Goal: Task Accomplishment & Management: Use online tool/utility

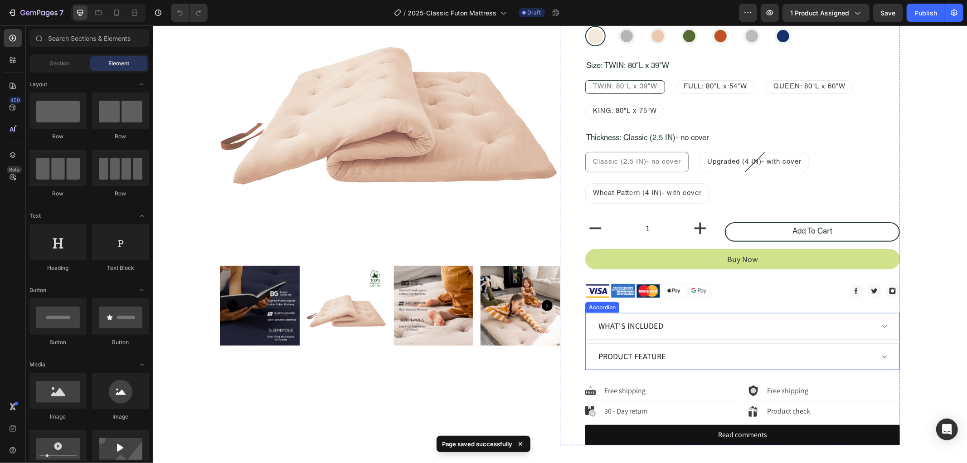
scroll to position [201, 0]
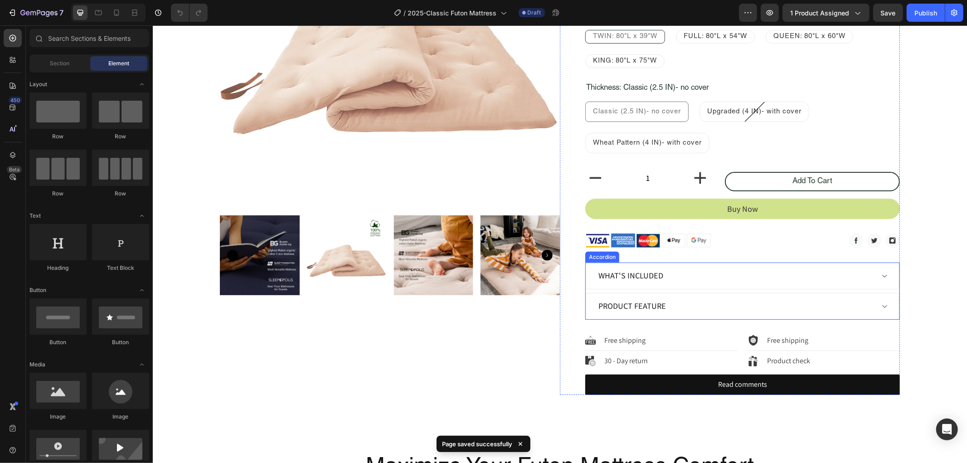
click at [882, 275] on icon at bounding box center [883, 275] width 7 height 7
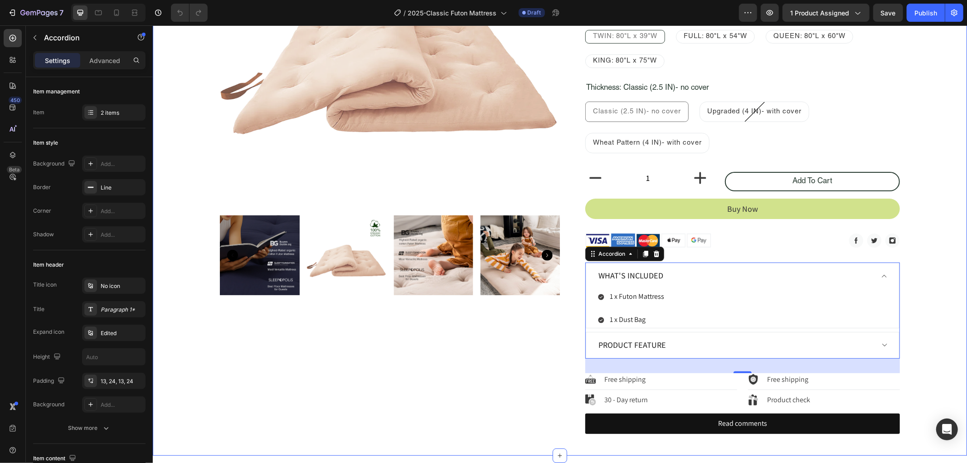
click at [918, 330] on div "Product Images Classic Floor Mattress Product Title $89.00 Product Price Produc…" at bounding box center [559, 148] width 801 height 569
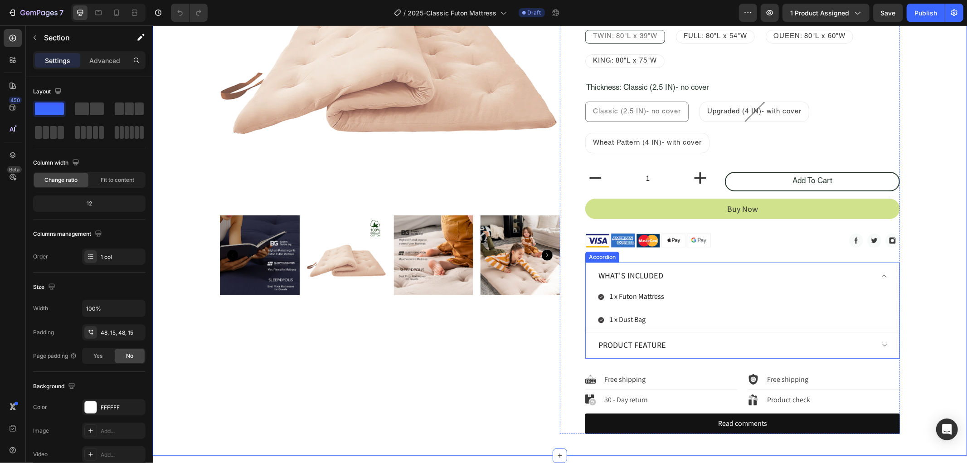
click at [880, 275] on icon at bounding box center [883, 275] width 7 height 7
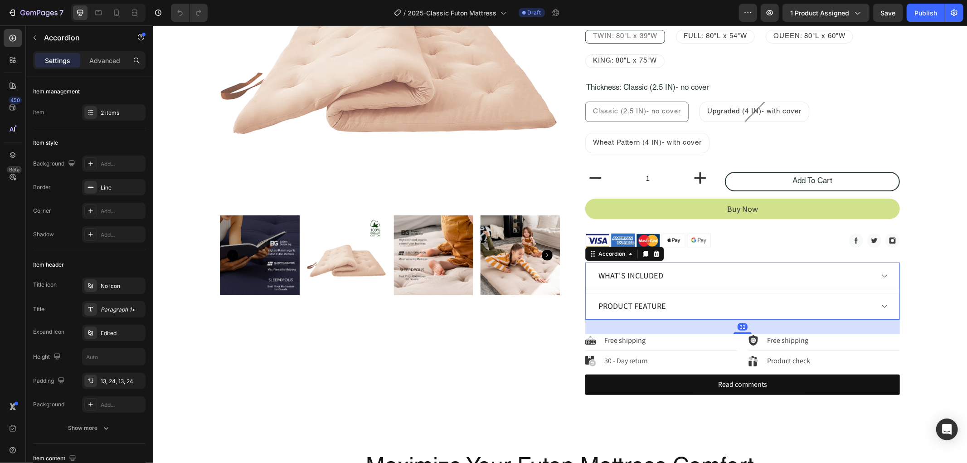
click at [676, 306] on div "Product feature" at bounding box center [735, 306] width 277 height 14
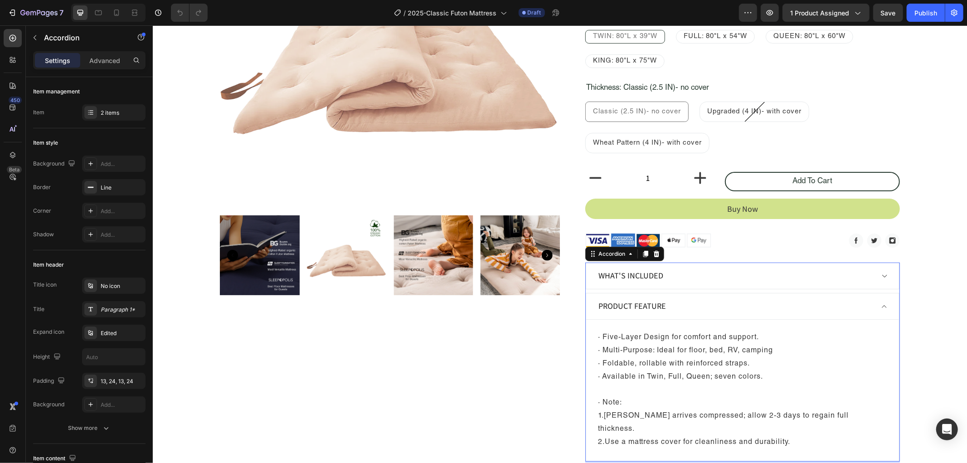
click at [881, 306] on icon at bounding box center [883, 305] width 7 height 7
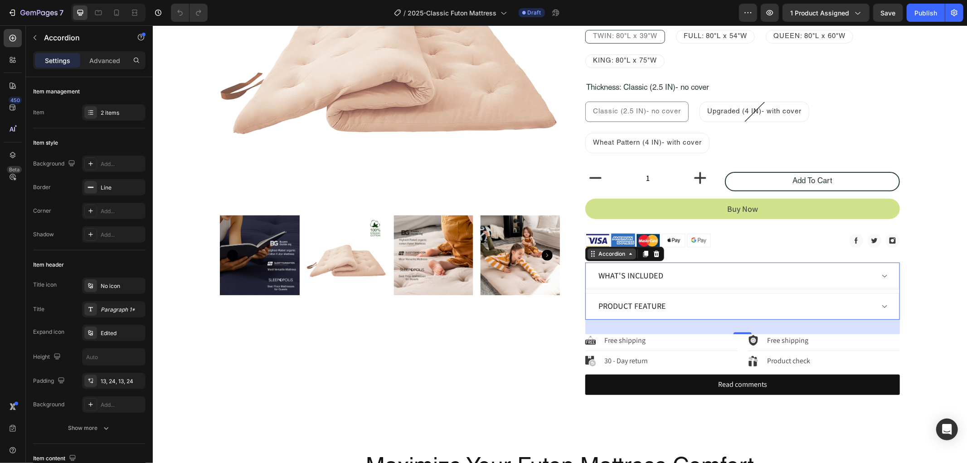
click at [607, 253] on div "Accordion" at bounding box center [611, 253] width 30 height 8
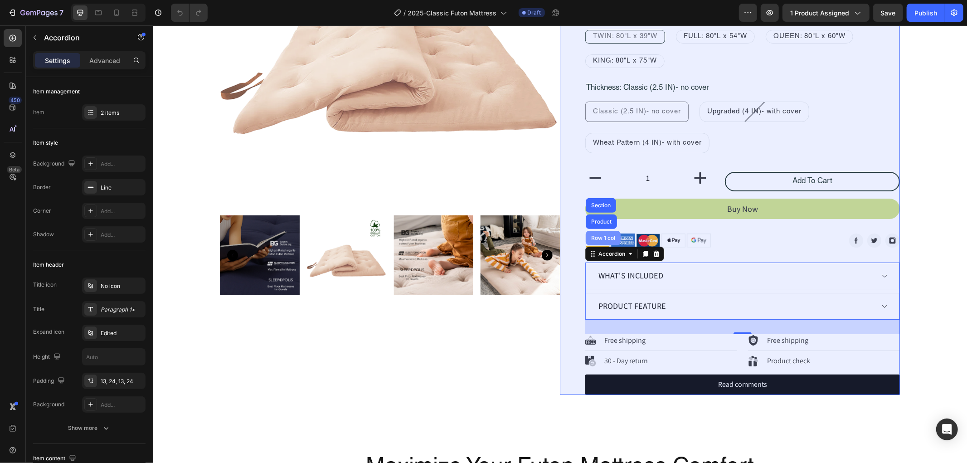
click at [602, 239] on div "Row 1 col" at bounding box center [603, 237] width 28 height 5
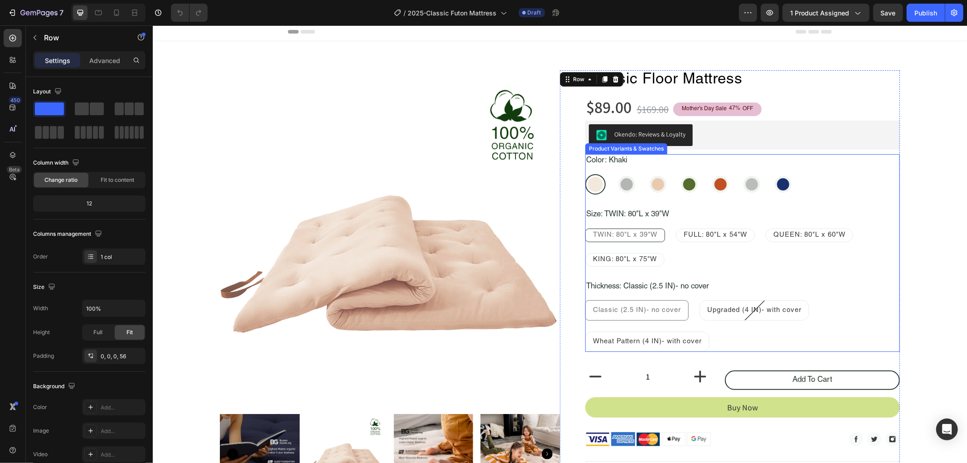
scroll to position [0, 0]
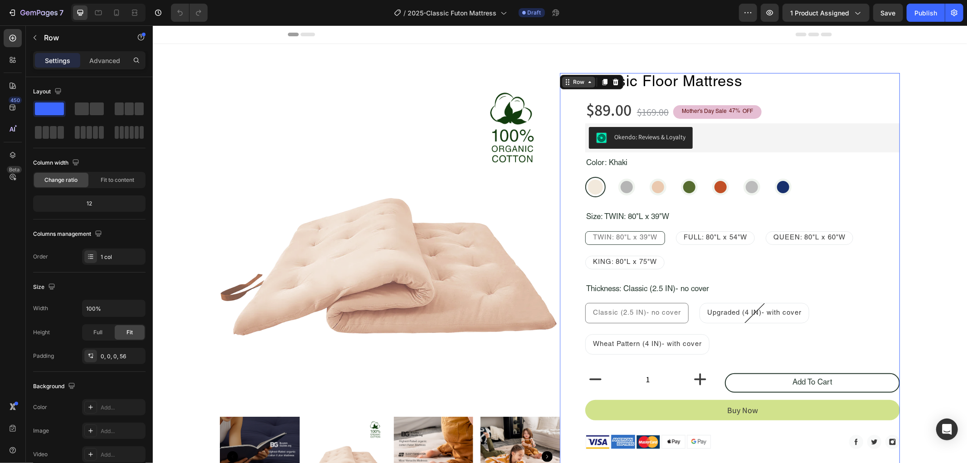
click at [575, 85] on div "Row" at bounding box center [578, 82] width 15 height 8
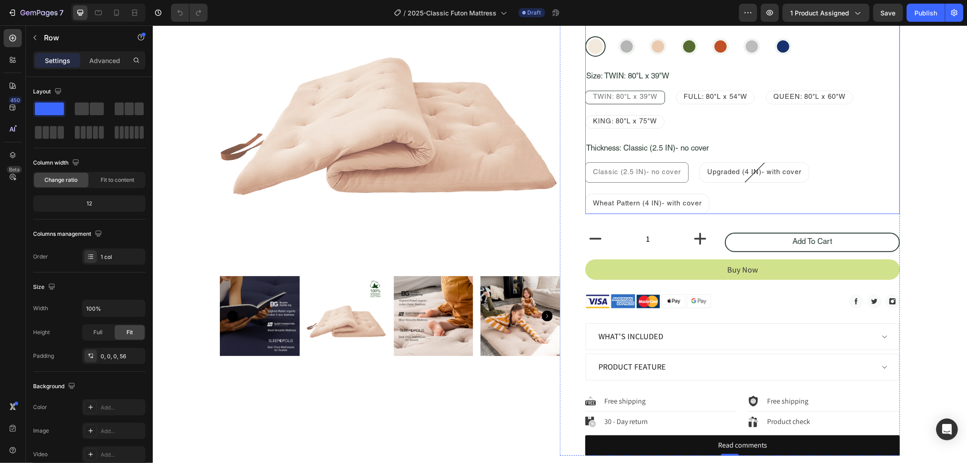
scroll to position [201, 0]
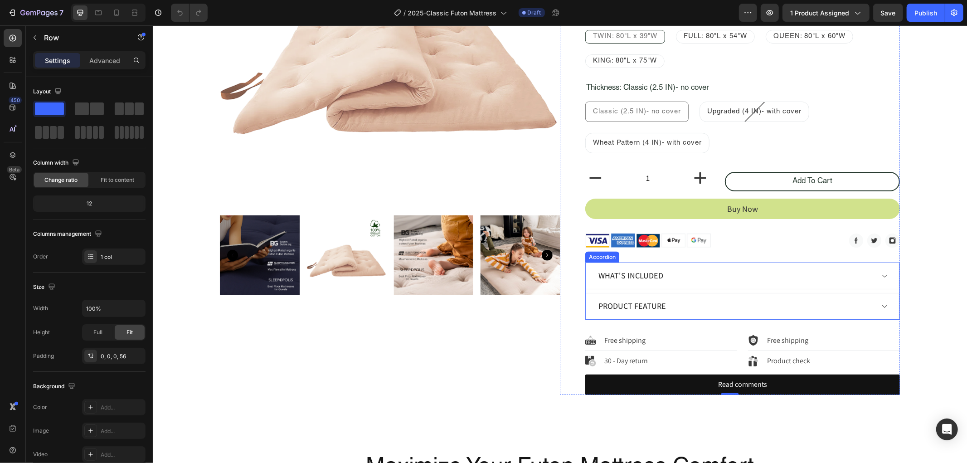
click at [600, 260] on div "Accordion" at bounding box center [602, 256] width 34 height 11
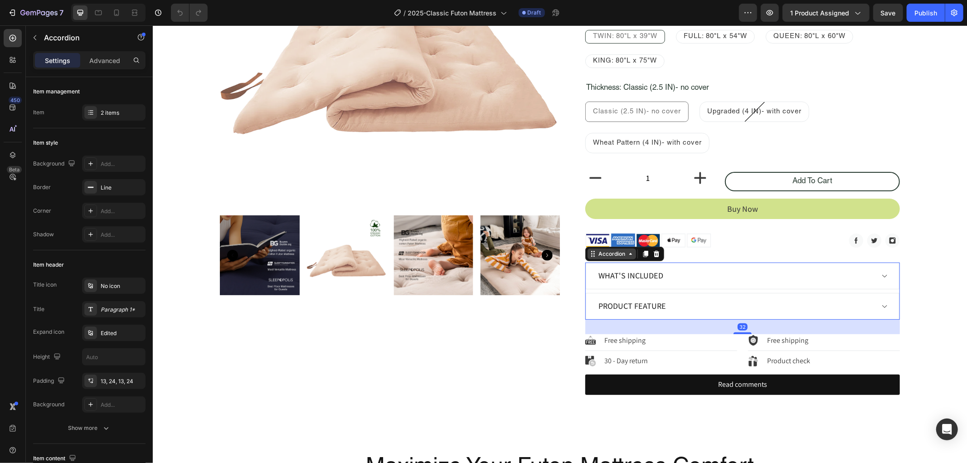
click at [608, 256] on div "Accordion" at bounding box center [611, 253] width 30 height 8
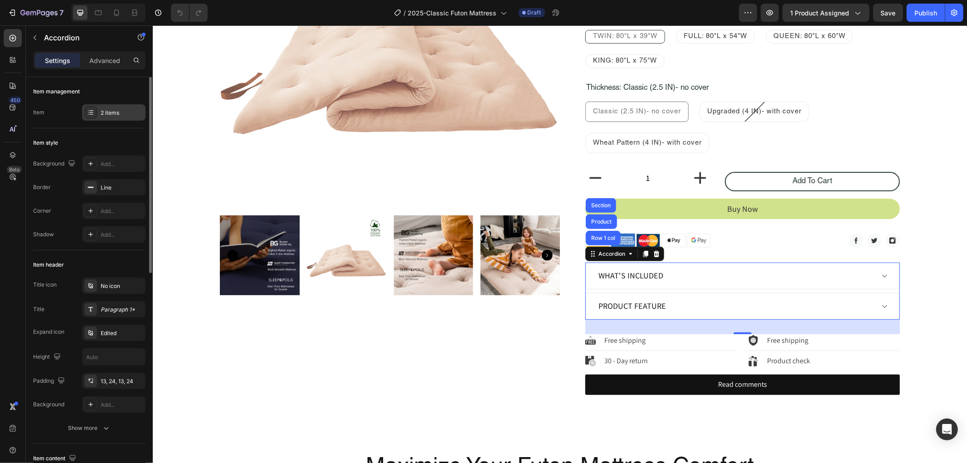
click at [94, 115] on icon at bounding box center [90, 112] width 7 height 7
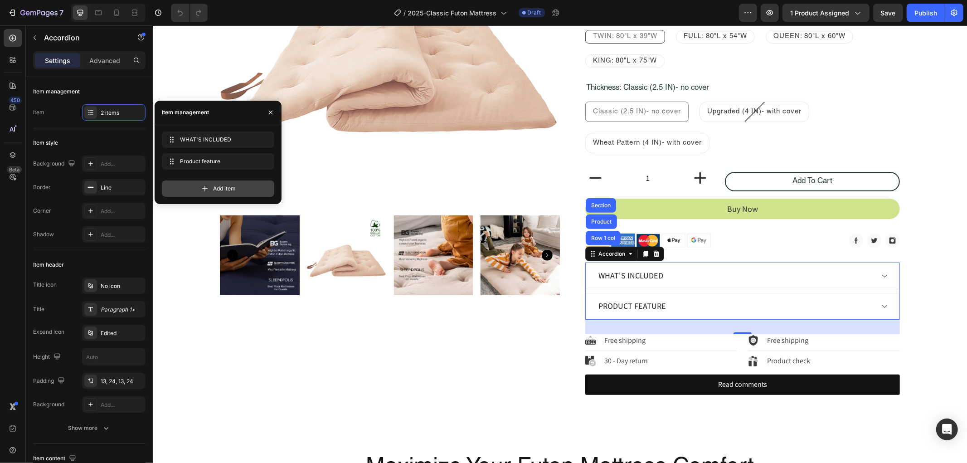
click at [209, 187] on icon at bounding box center [204, 188] width 9 height 9
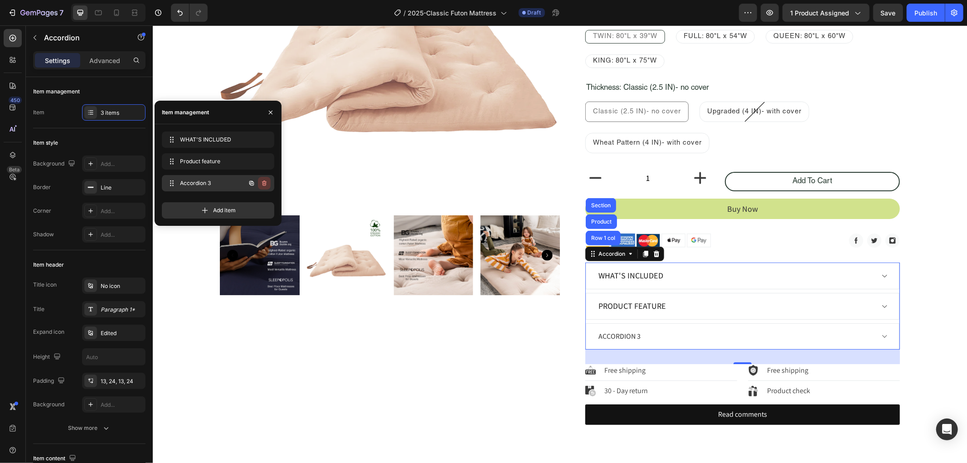
click at [267, 187] on button "button" at bounding box center [264, 183] width 13 height 13
click at [255, 184] on div "Delete" at bounding box center [258, 183] width 17 height 8
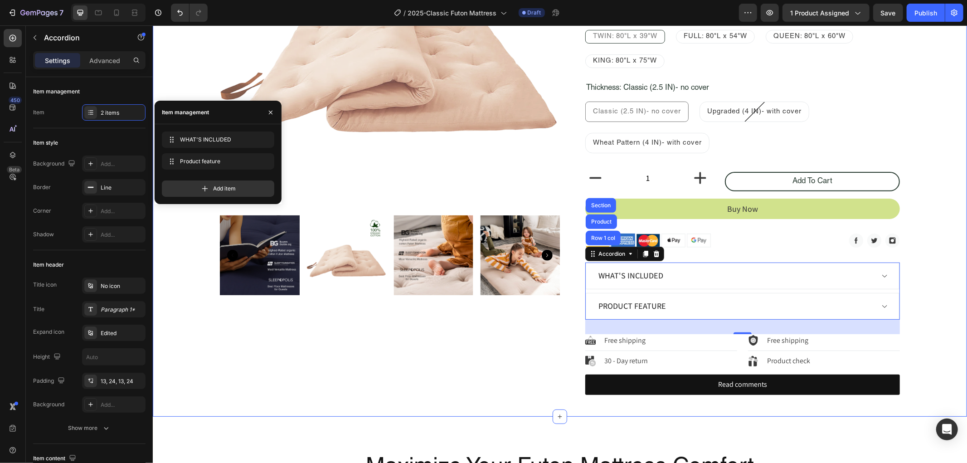
click at [165, 238] on div "Product Images Classic Floor Mattress Product Title $89.00 Product Price Produc…" at bounding box center [559, 129] width 801 height 530
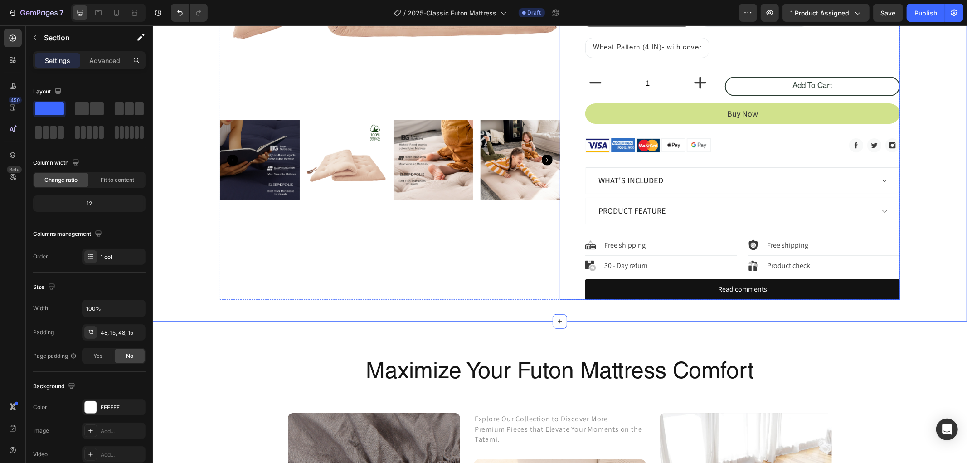
scroll to position [302, 0]
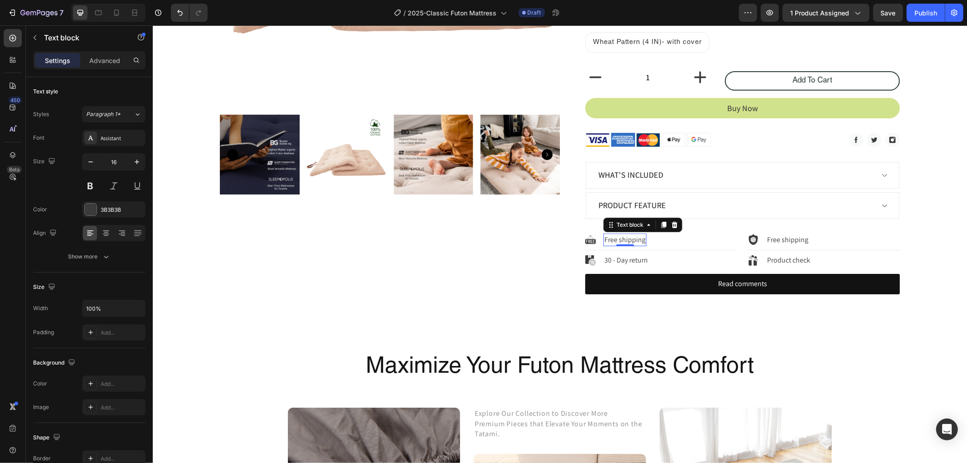
click at [627, 241] on p "Free shipping" at bounding box center [624, 239] width 41 height 11
click at [622, 239] on p "Free shipping" at bounding box center [624, 239] width 41 height 11
drag, startPoint x: 604, startPoint y: 238, endPoint x: 624, endPoint y: 238, distance: 20.4
click at [624, 238] on p "Free shipping" at bounding box center [624, 239] width 41 height 11
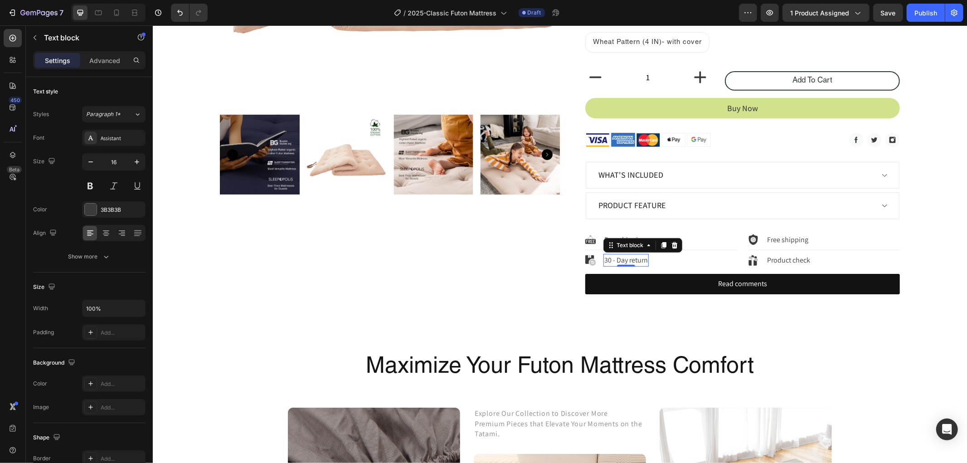
click at [606, 259] on p "30 - Day return" at bounding box center [626, 259] width 44 height 11
drag, startPoint x: 601, startPoint y: 260, endPoint x: 637, endPoint y: 259, distance: 35.8
click at [637, 259] on p "30 - Day return" at bounding box center [626, 259] width 44 height 11
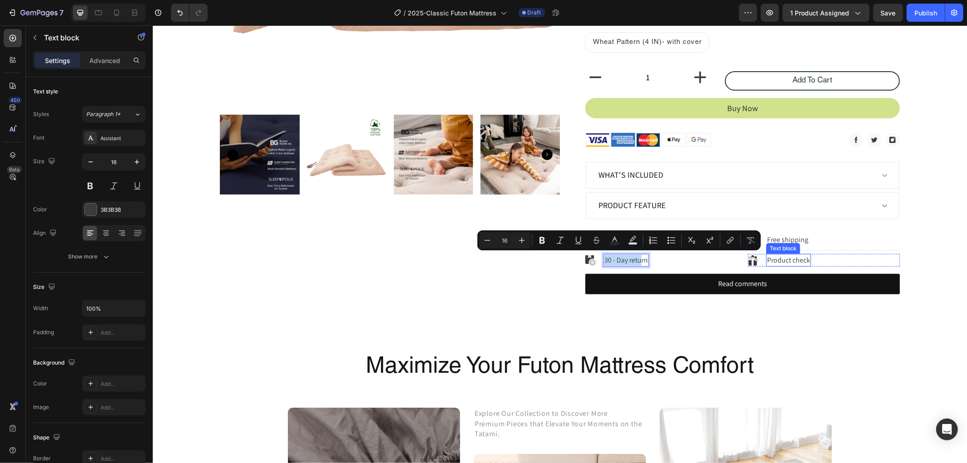
click at [795, 243] on div "Text block" at bounding box center [783, 248] width 34 height 11
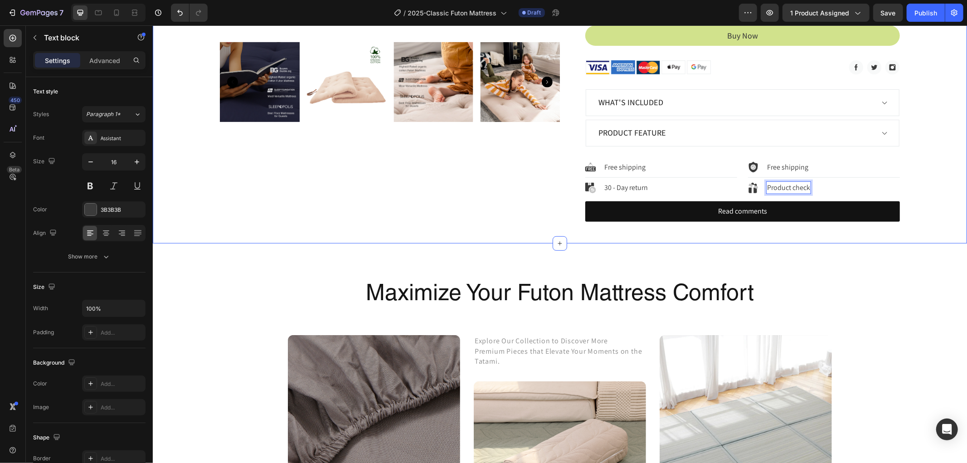
scroll to position [504, 0]
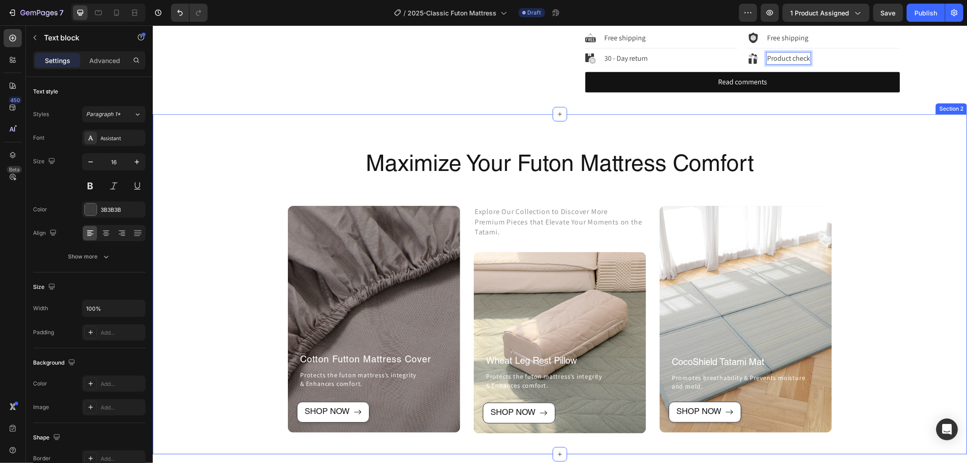
drag, startPoint x: 207, startPoint y: 287, endPoint x: 216, endPoint y: 286, distance: 9.1
click at [207, 287] on div "Maximize Your Futon Mattress Comfort Heading Row After a long time of molding a…" at bounding box center [559, 291] width 801 height 283
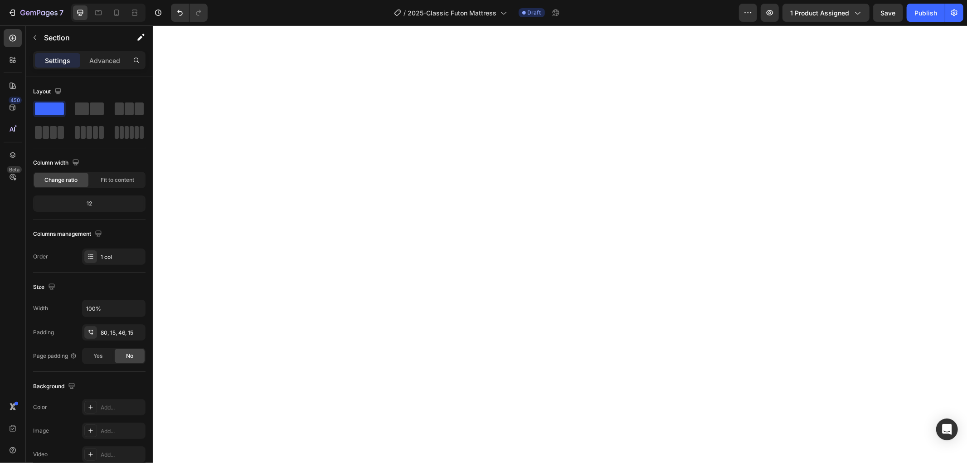
scroll to position [0, 0]
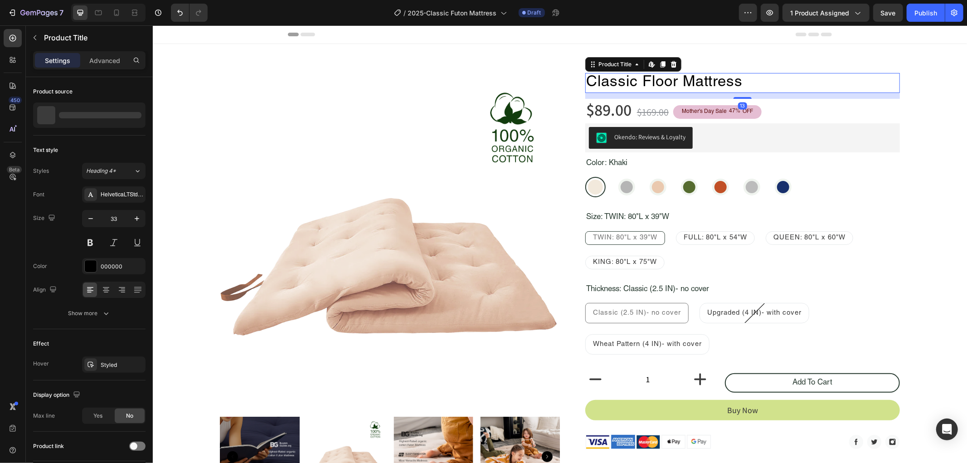
click at [634, 81] on h1 "Classic Floor Mattress" at bounding box center [742, 83] width 315 height 20
click at [33, 32] on button "button" at bounding box center [35, 37] width 15 height 15
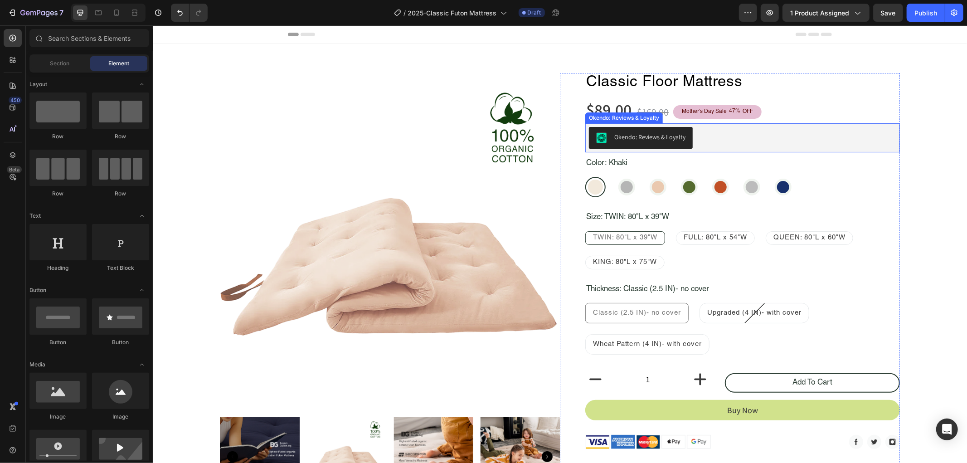
click at [733, 136] on div "Okendo: Reviews & Loyalty" at bounding box center [741, 137] width 307 height 22
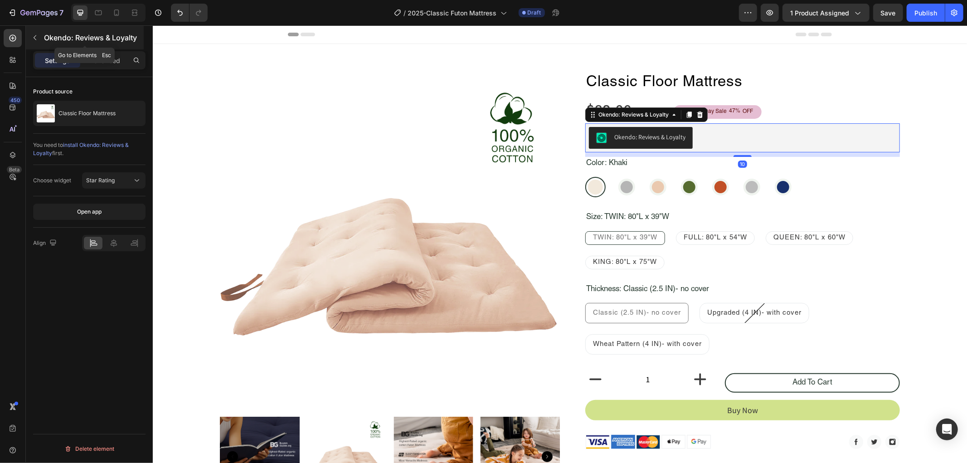
click at [36, 37] on icon "button" at bounding box center [34, 37] width 7 height 7
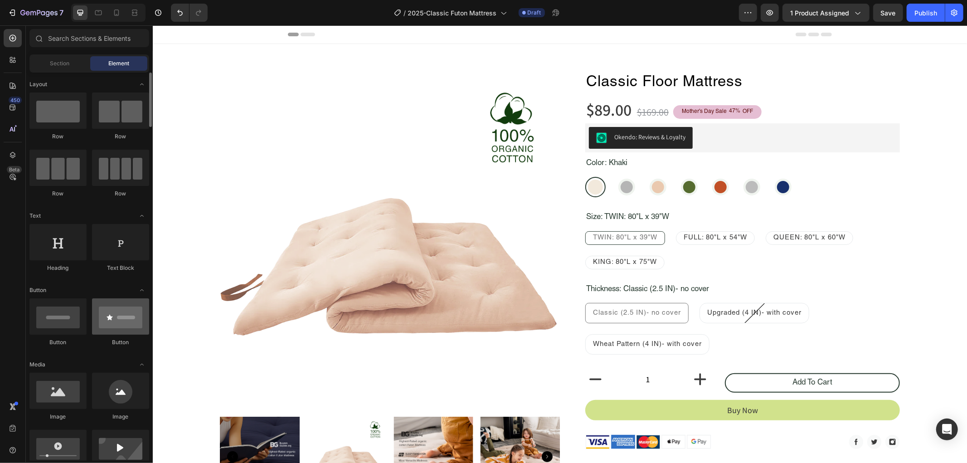
scroll to position [50, 0]
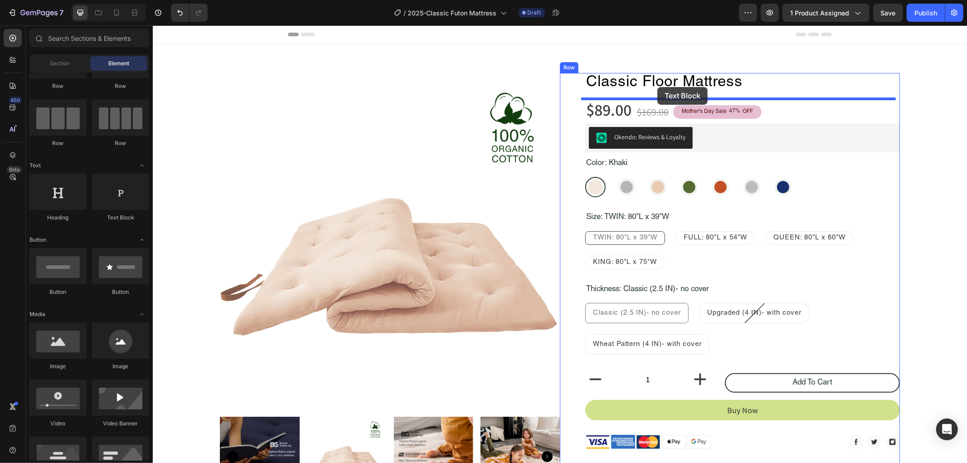
drag, startPoint x: 262, startPoint y: 227, endPoint x: 656, endPoint y: 87, distance: 417.8
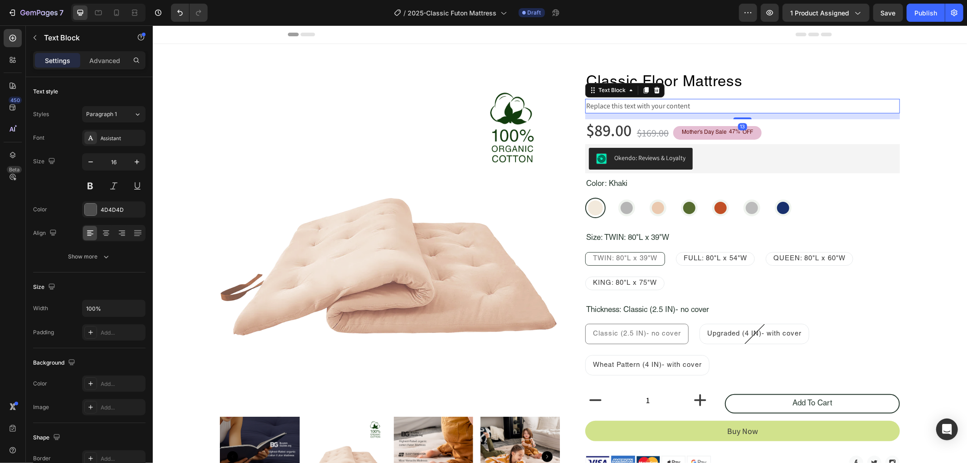
click at [677, 107] on div "Replace this text with your content" at bounding box center [742, 105] width 315 height 15
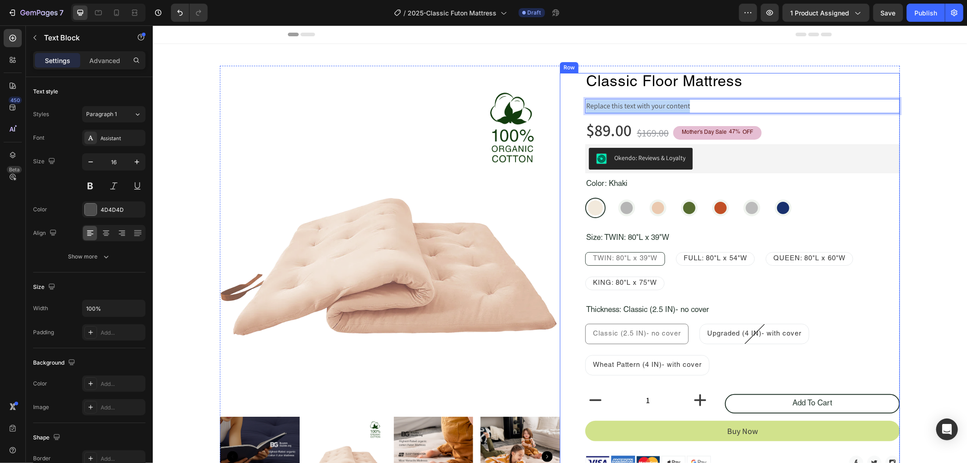
drag, startPoint x: 688, startPoint y: 102, endPoint x: 576, endPoint y: 114, distance: 112.2
click at [576, 114] on div "Classic Floor Mattress Product Title Replace this text with your content Text B…" at bounding box center [729, 345] width 340 height 544
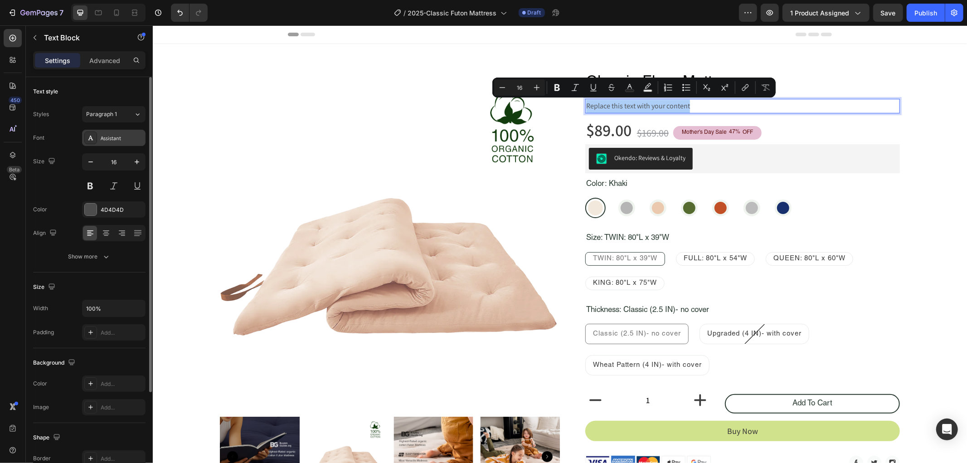
click at [118, 133] on div "Assistant" at bounding box center [113, 138] width 63 height 16
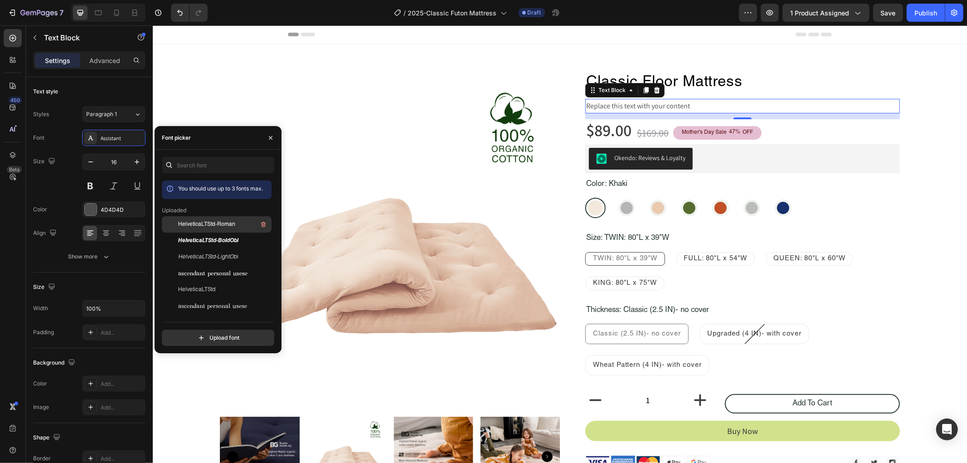
click at [209, 282] on div "HelveticaLTStd-Roman" at bounding box center [217, 290] width 110 height 16
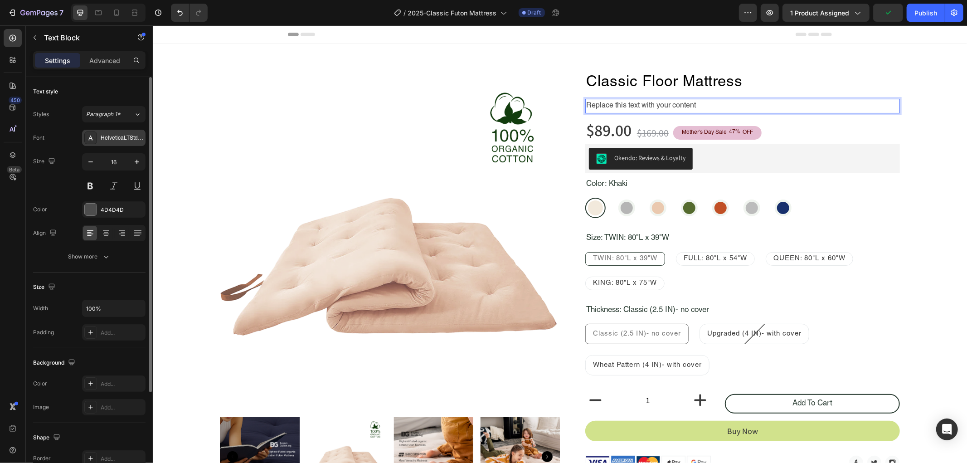
click at [136, 137] on div "HelveticaLTStd-Roman" at bounding box center [122, 138] width 43 height 8
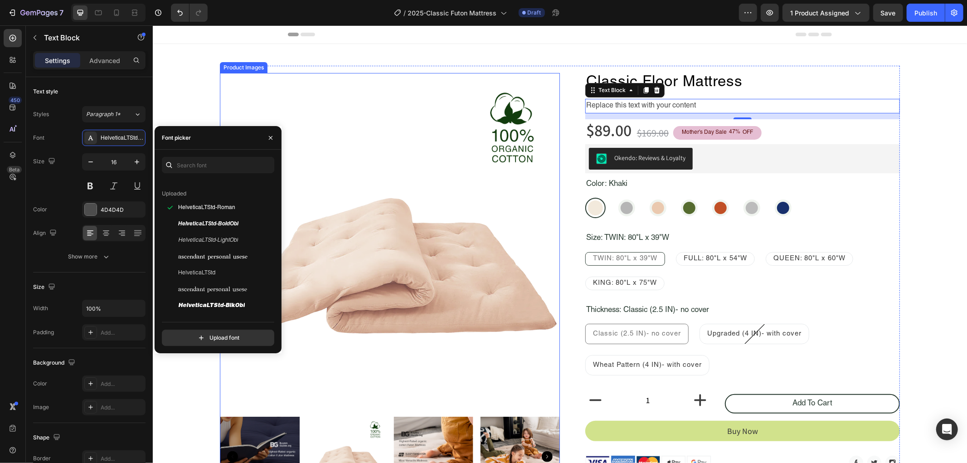
click at [391, 177] on img at bounding box center [389, 243] width 340 height 340
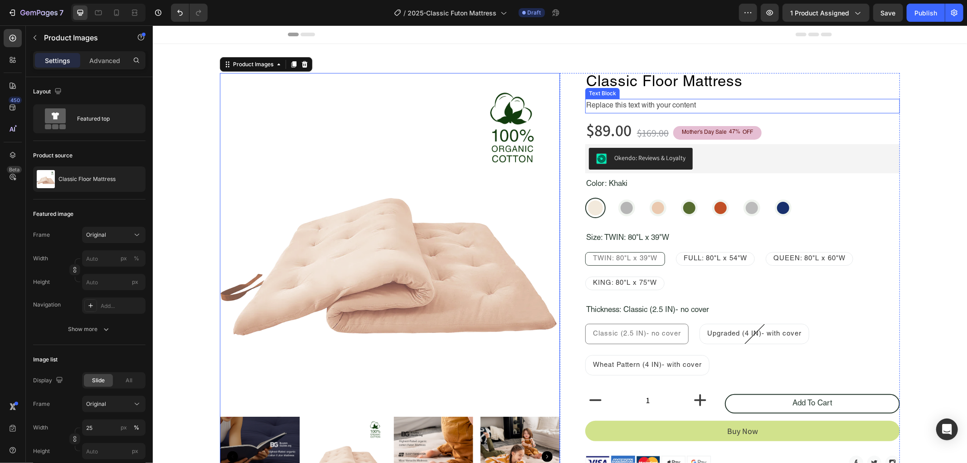
click at [706, 106] on p "Replace this text with your content" at bounding box center [742, 105] width 313 height 13
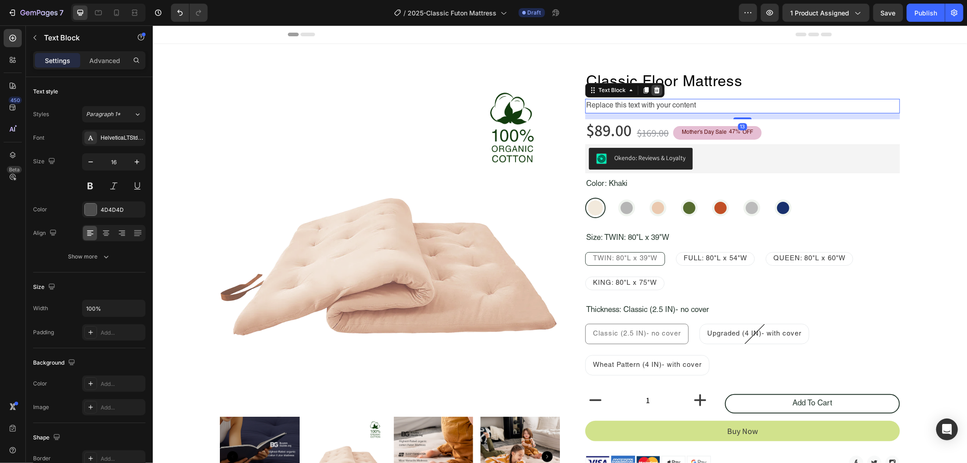
click at [656, 90] on div at bounding box center [656, 89] width 11 height 11
